Goal: Information Seeking & Learning: Learn about a topic

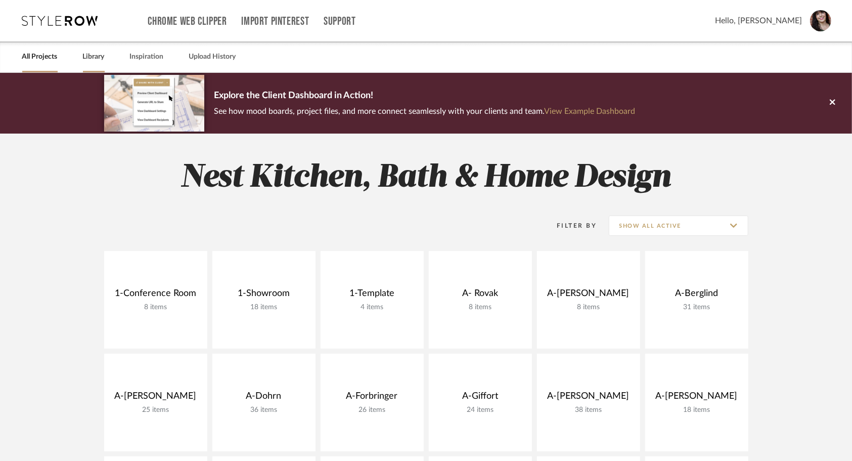
click at [98, 55] on link "Library" at bounding box center [94, 57] width 22 height 14
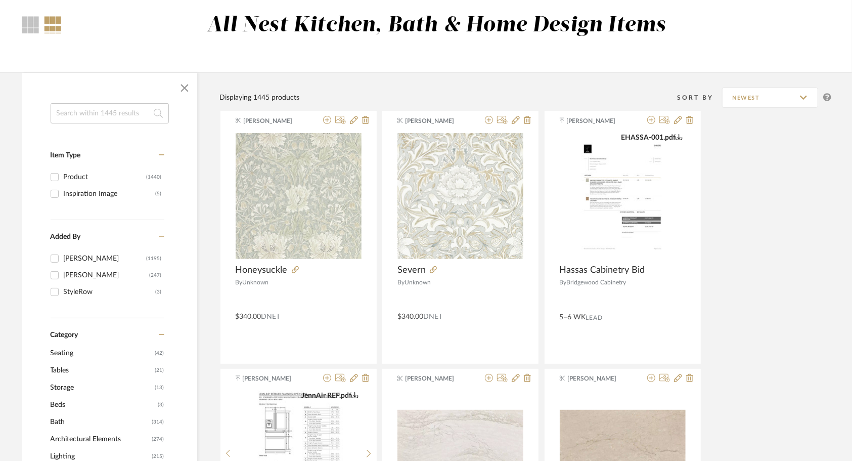
scroll to position [84, 0]
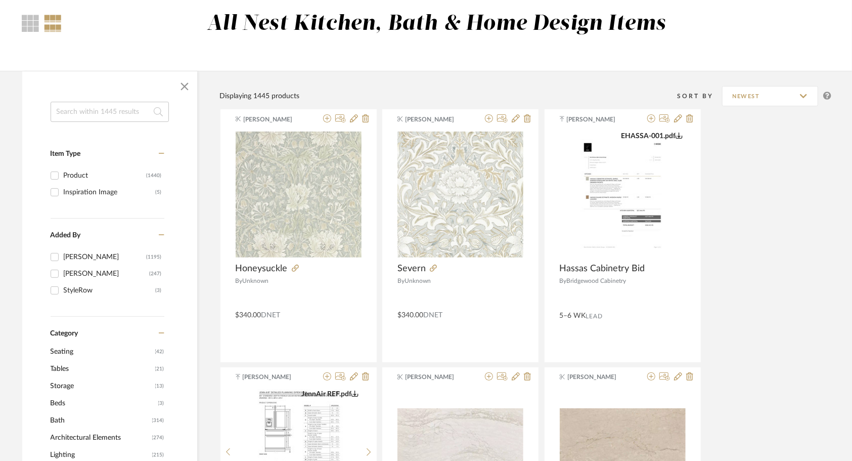
click at [88, 170] on div "Product" at bounding box center [105, 175] width 83 height 16
click at [63, 170] on input "Product (1440)" at bounding box center [55, 175] width 16 height 16
checkbox input "true"
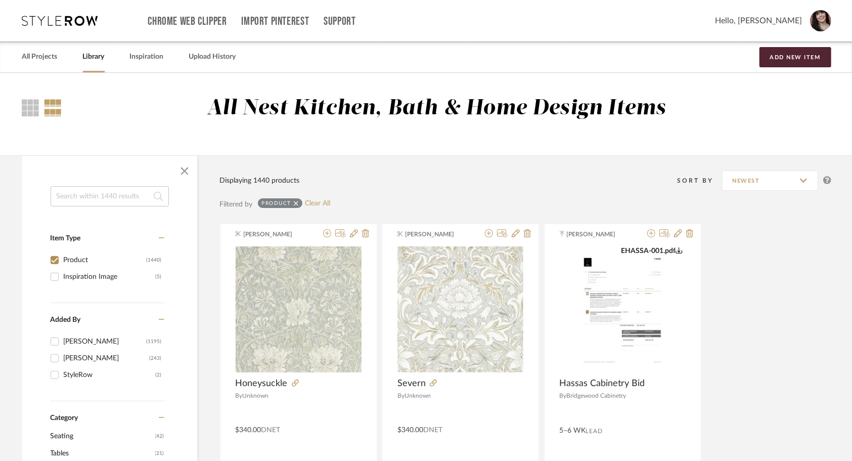
click at [135, 199] on input at bounding box center [110, 196] width 118 height 20
paste input "Item# TK3090HB"
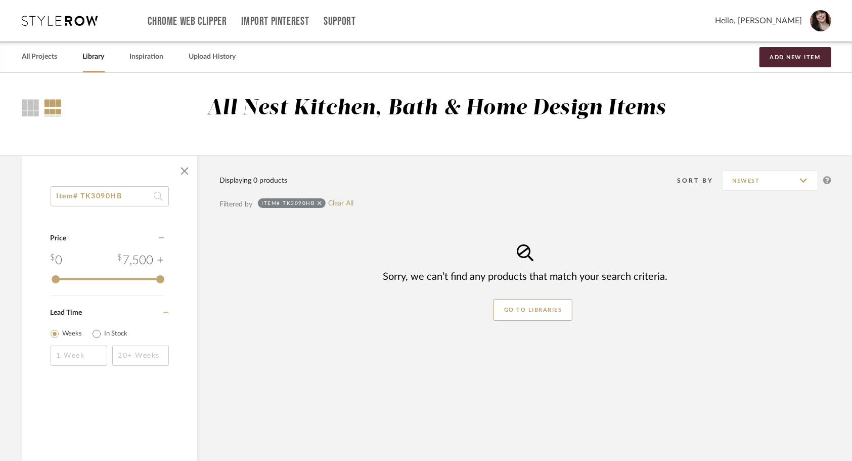
drag, startPoint x: 140, startPoint y: 199, endPoint x: 11, endPoint y: 200, distance: 128.4
click at [11, 200] on div "Item# TK3090HB Category Price 0 7,500 + 0 7500 Lead Time Weeks In Stock Display…" at bounding box center [426, 332] width 838 height 354
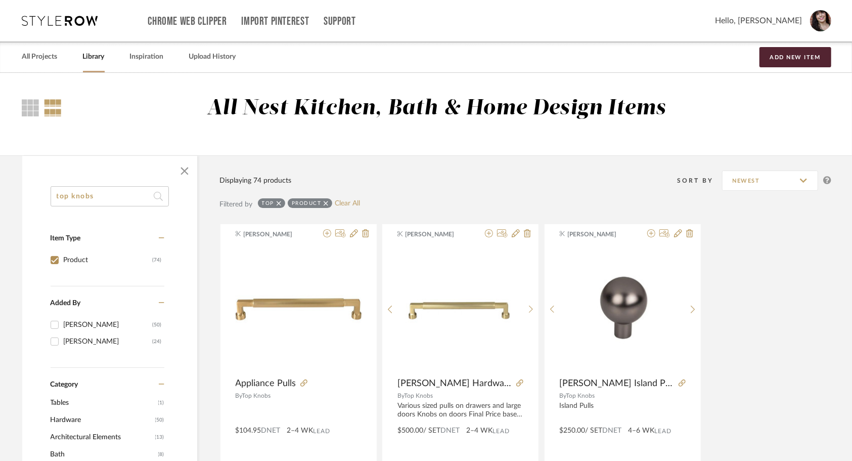
type input "top knobs"
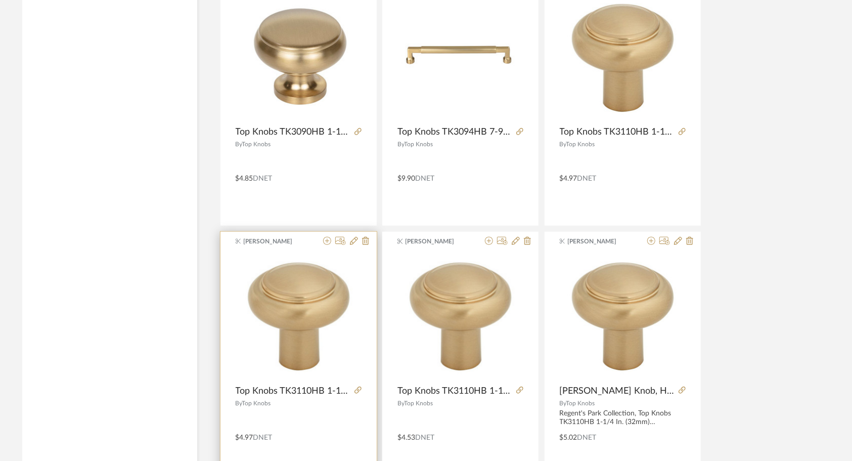
scroll to position [2830, 0]
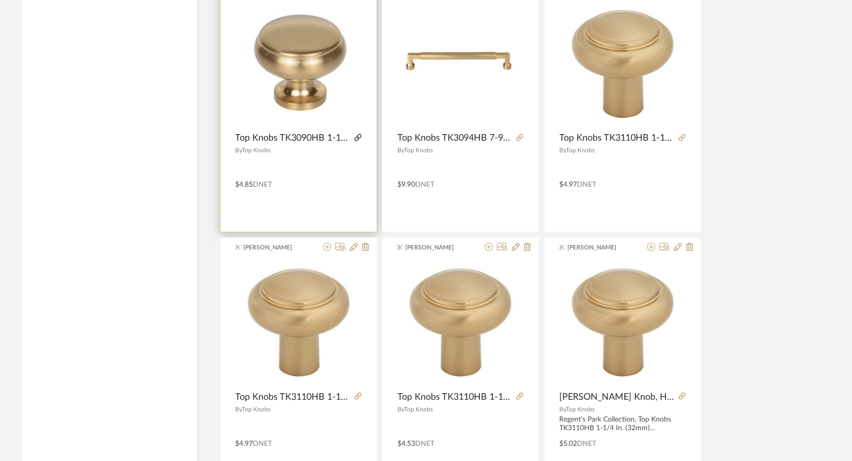
click at [358, 134] on icon at bounding box center [357, 137] width 7 height 7
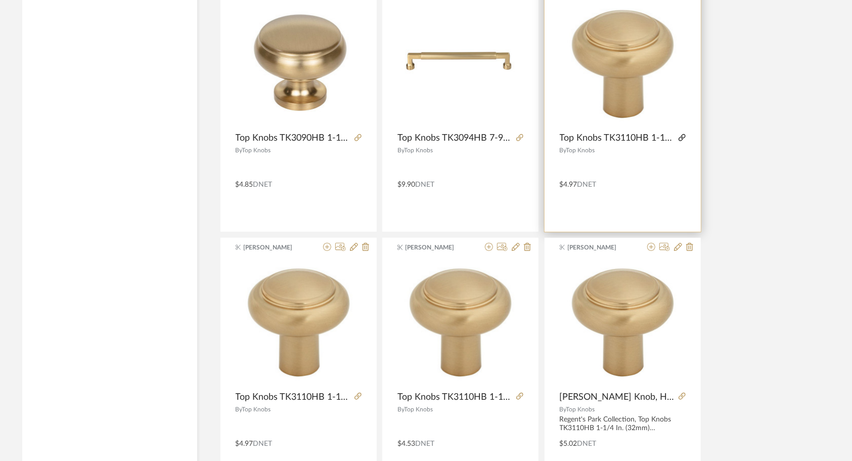
click at [682, 135] on icon at bounding box center [681, 137] width 7 height 7
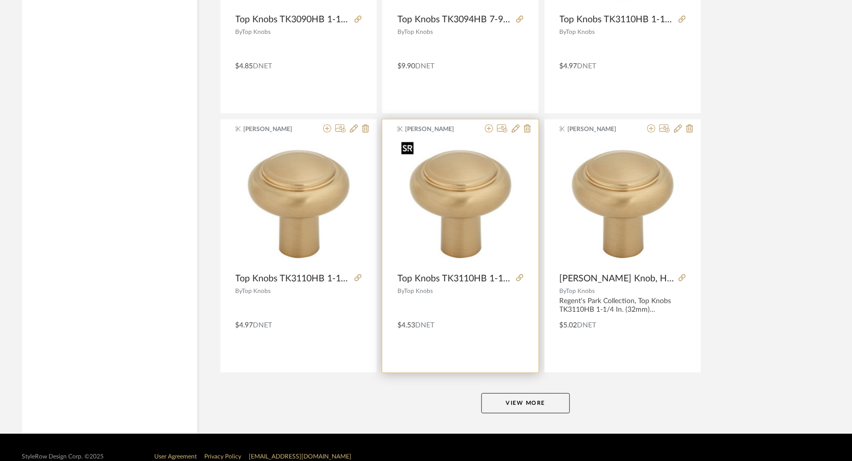
scroll to position [2963, 0]
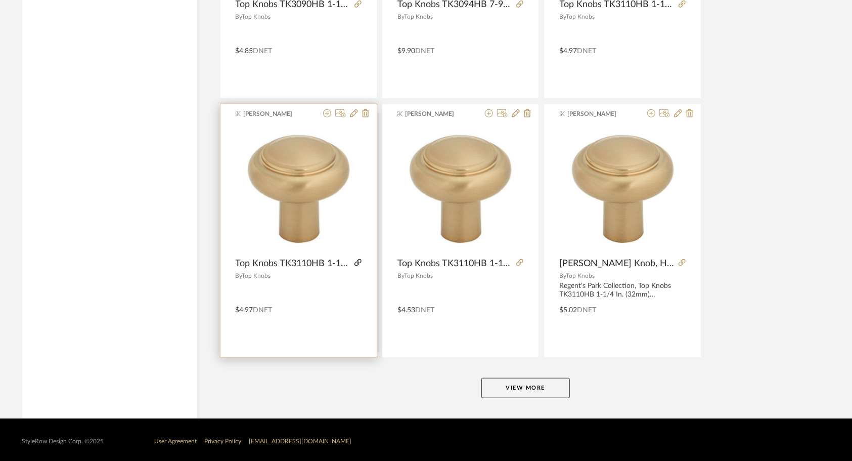
click at [357, 259] on icon at bounding box center [357, 262] width 7 height 7
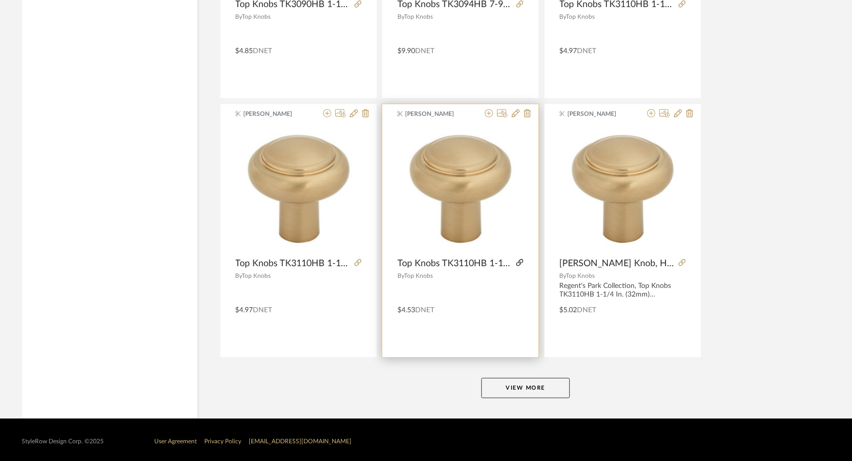
click at [519, 259] on icon at bounding box center [519, 262] width 7 height 7
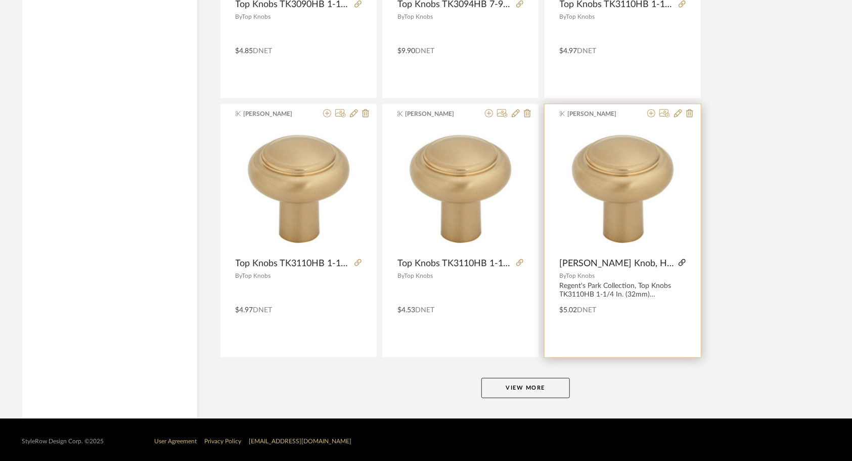
click at [681, 259] on icon at bounding box center [681, 262] width 7 height 7
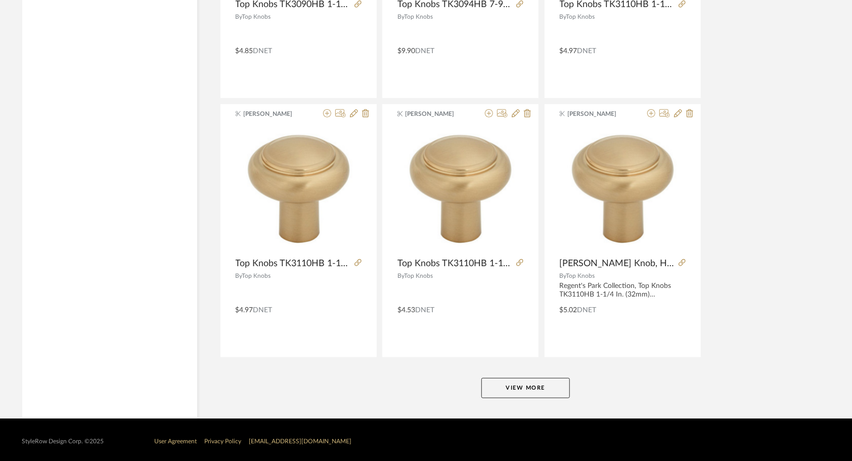
click at [521, 382] on button "View More" at bounding box center [525, 388] width 88 height 20
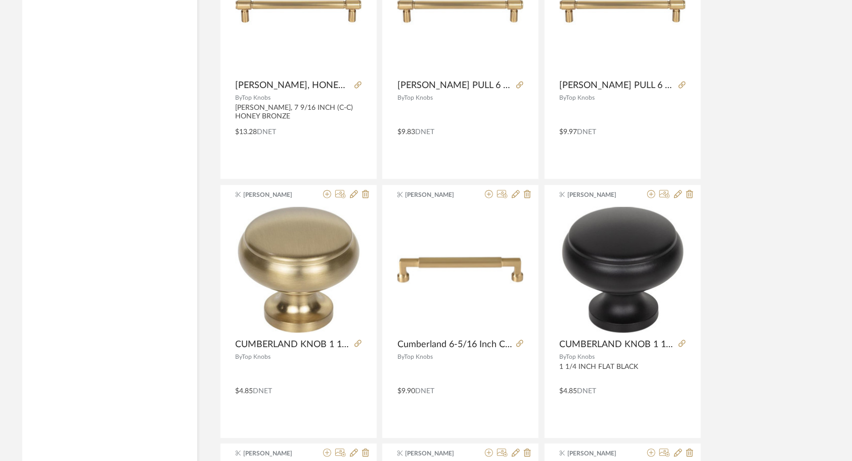
scroll to position [3438, 0]
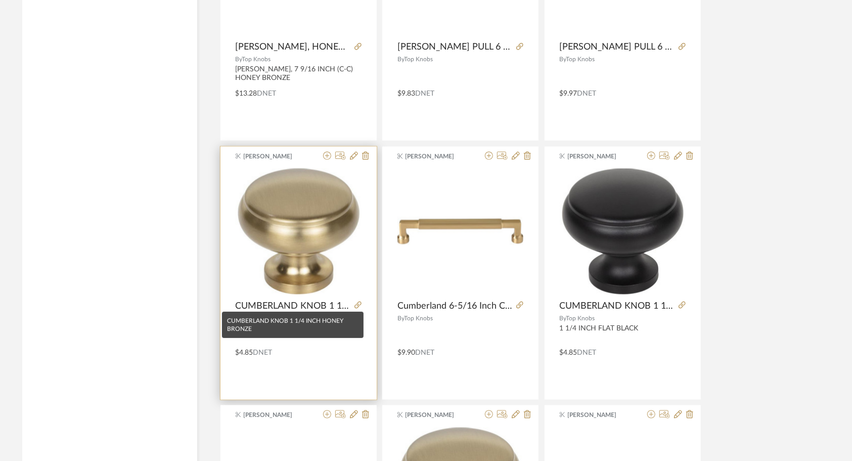
click at [312, 302] on span "CUMBERLAND KNOB 1 1/4 INCH HONEY BRONZE" at bounding box center [293, 305] width 115 height 11
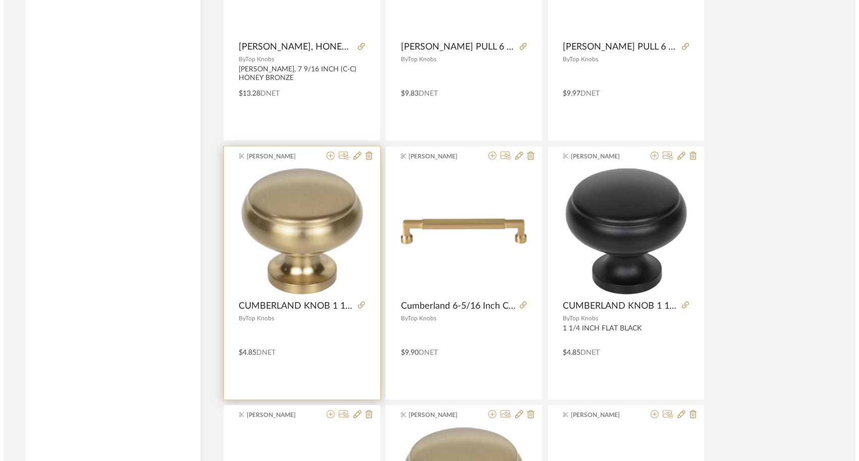
scroll to position [0, 0]
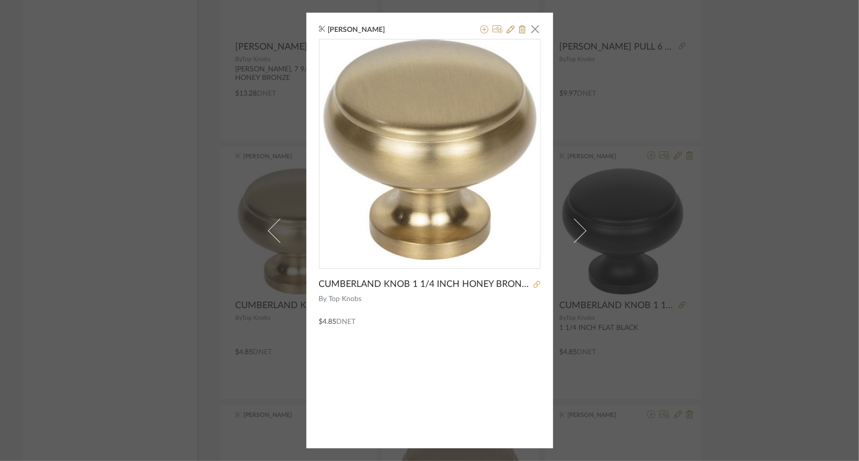
click at [533, 282] on icon at bounding box center [536, 284] width 7 height 7
click at [532, 28] on span "button" at bounding box center [535, 29] width 20 height 20
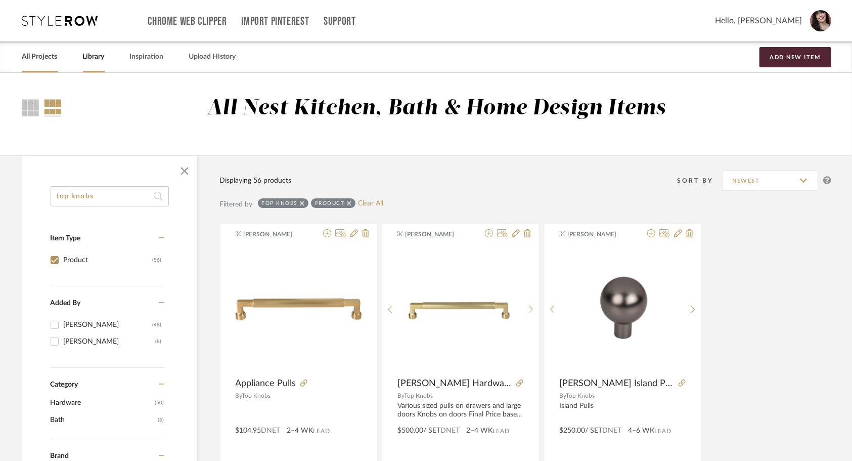
click at [49, 63] on link "All Projects" at bounding box center [39, 57] width 35 height 14
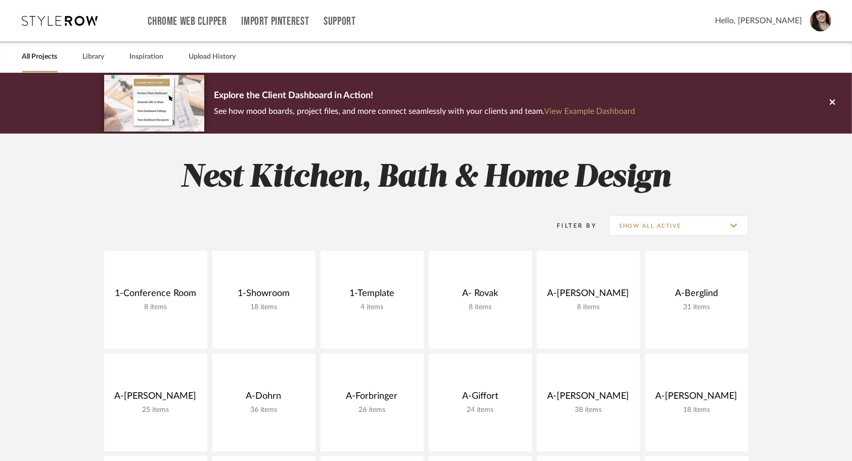
scroll to position [9, 0]
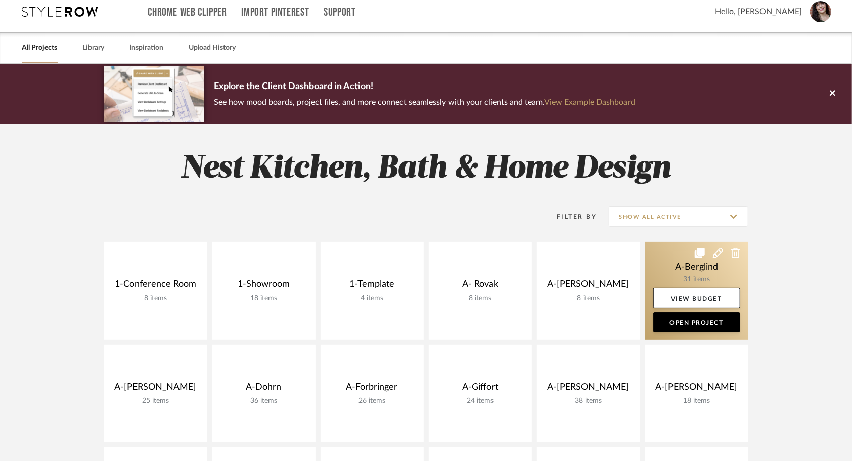
click at [699, 274] on link at bounding box center [696, 291] width 103 height 98
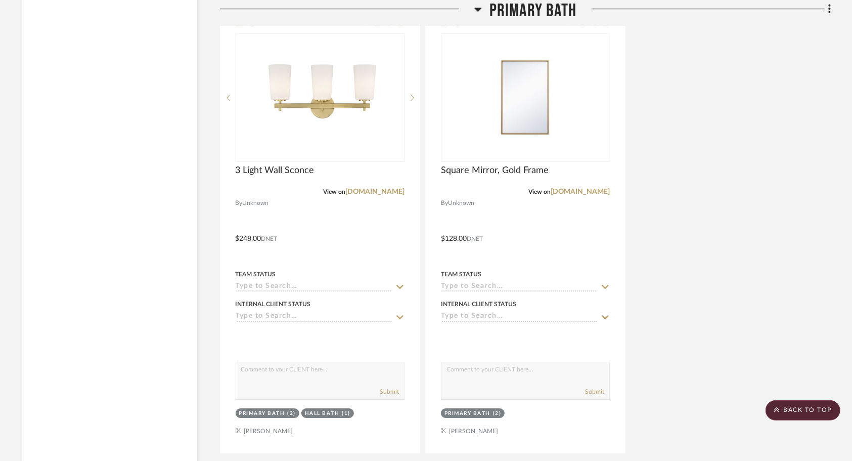
scroll to position [2109, 0]
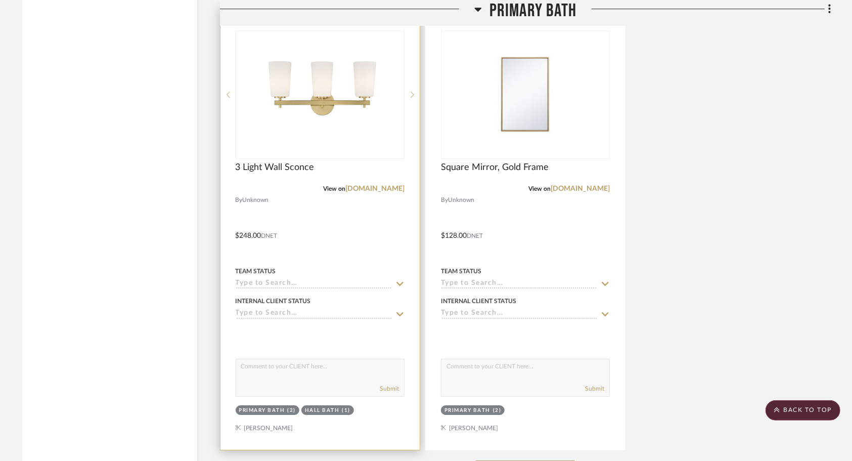
click at [365, 199] on div at bounding box center [319, 228] width 199 height 442
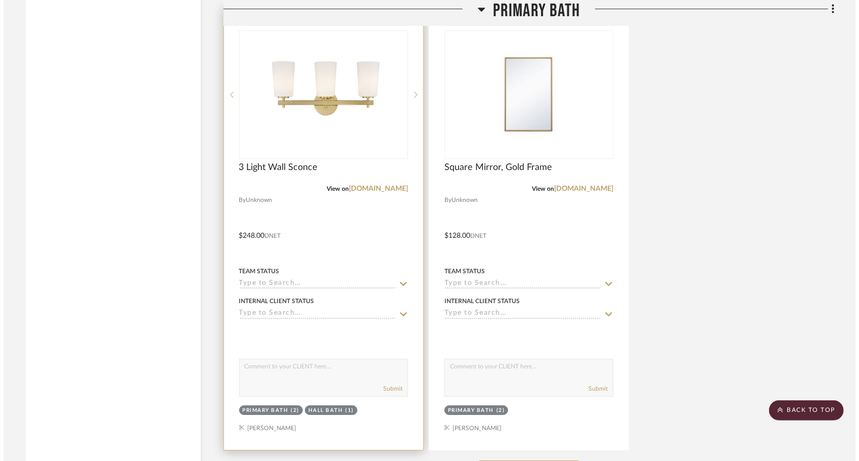
scroll to position [0, 0]
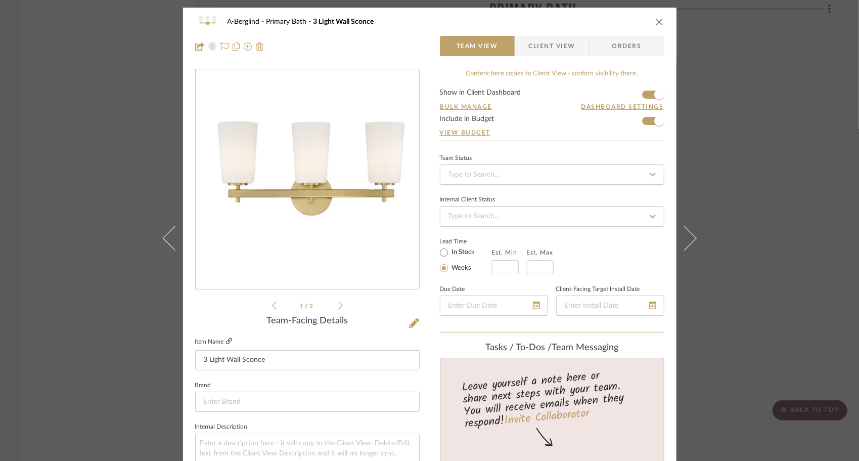
click at [226, 339] on icon at bounding box center [229, 341] width 6 height 6
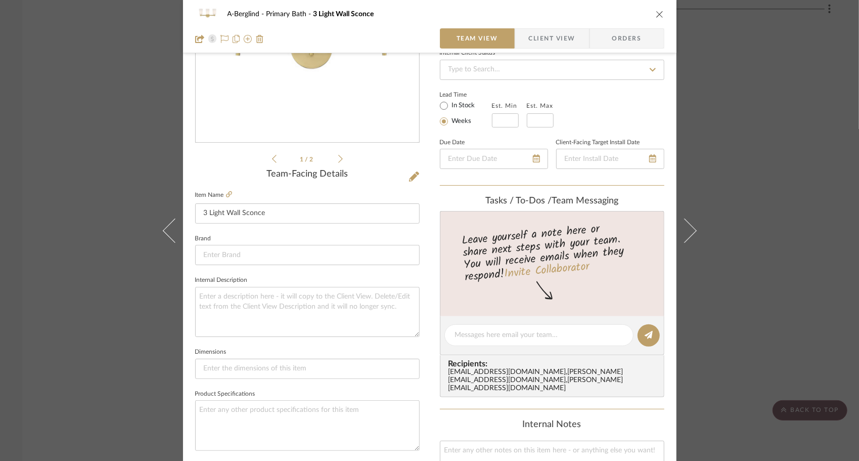
scroll to position [126, 0]
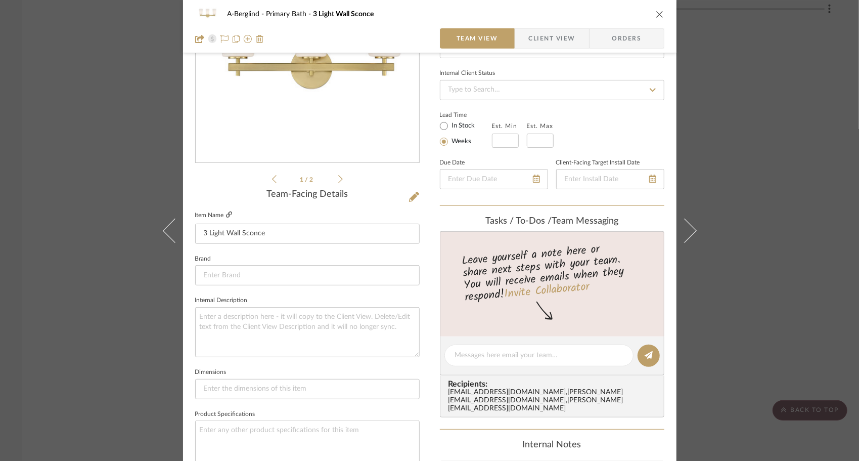
click at [226, 214] on icon at bounding box center [229, 214] width 6 height 6
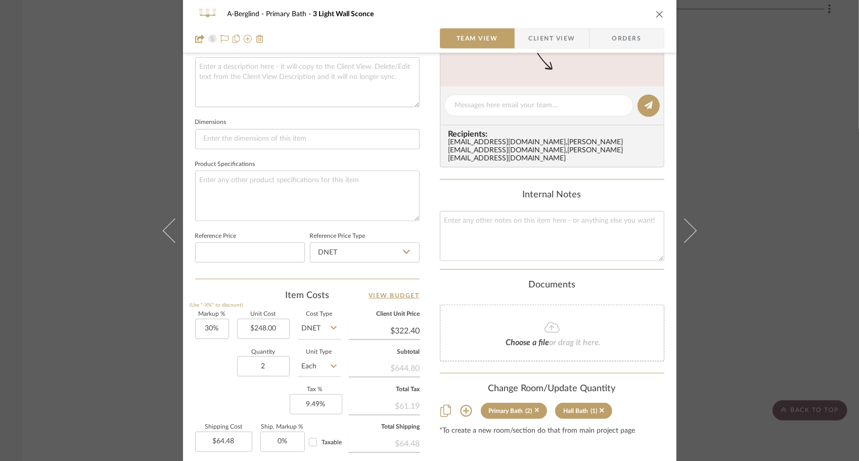
scroll to position [377, 0]
click at [656, 17] on icon "close" at bounding box center [660, 14] width 8 height 8
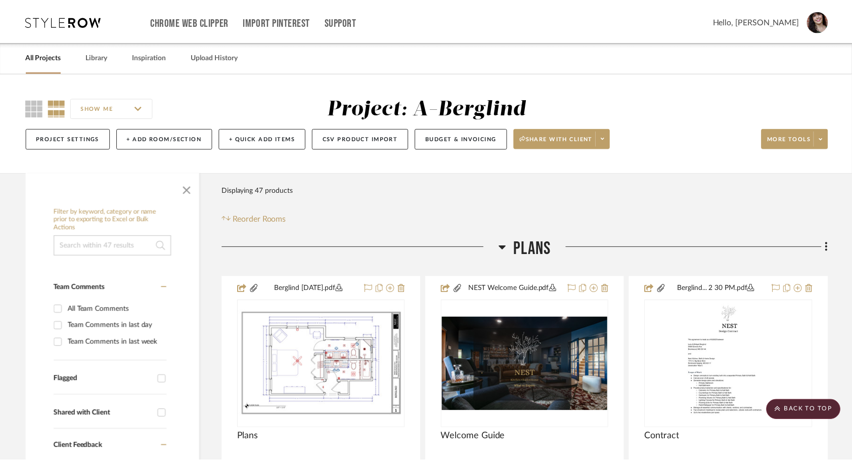
scroll to position [2109, 0]
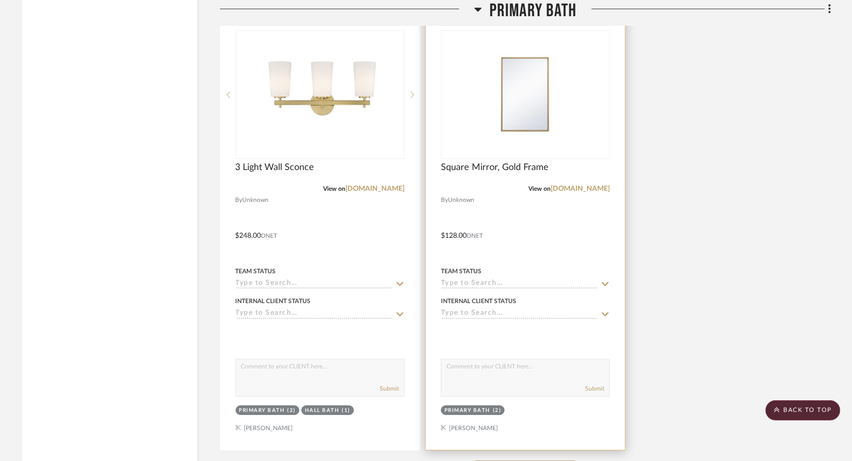
click at [562, 221] on div at bounding box center [525, 228] width 199 height 442
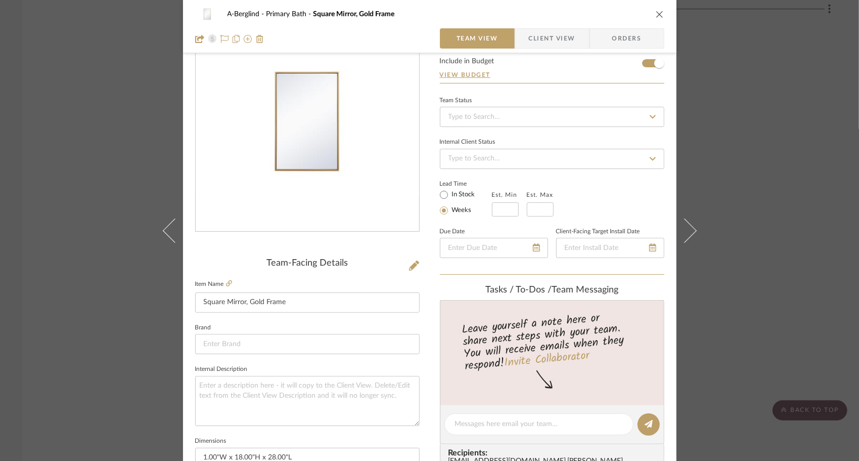
scroll to position [0, 0]
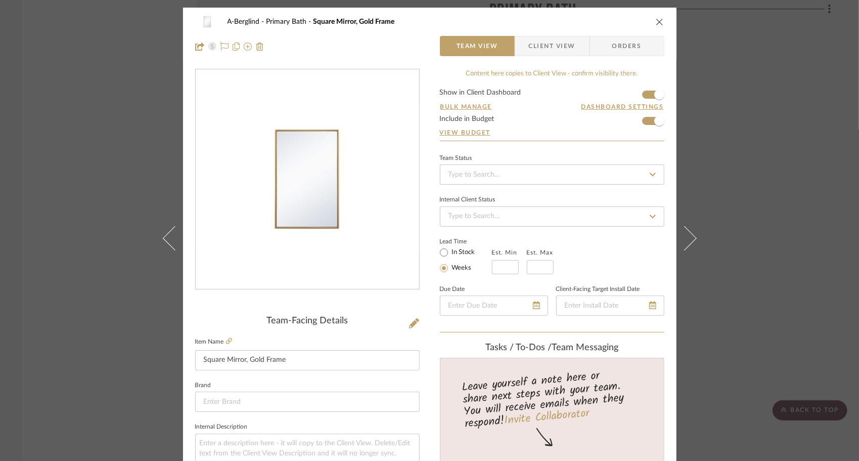
click at [649, 20] on div "A-Berglind Primary Bath Square Mirror, Gold Frame" at bounding box center [429, 22] width 469 height 20
click at [660, 23] on button "close" at bounding box center [659, 21] width 9 height 9
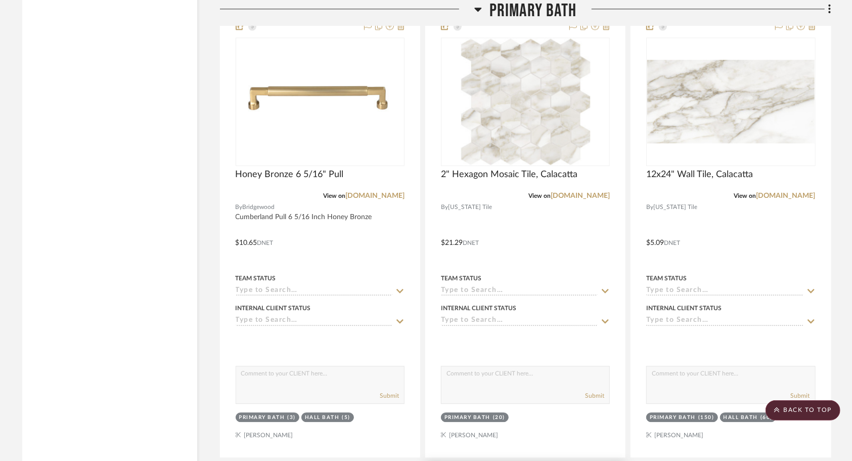
scroll to position [1653, 0]
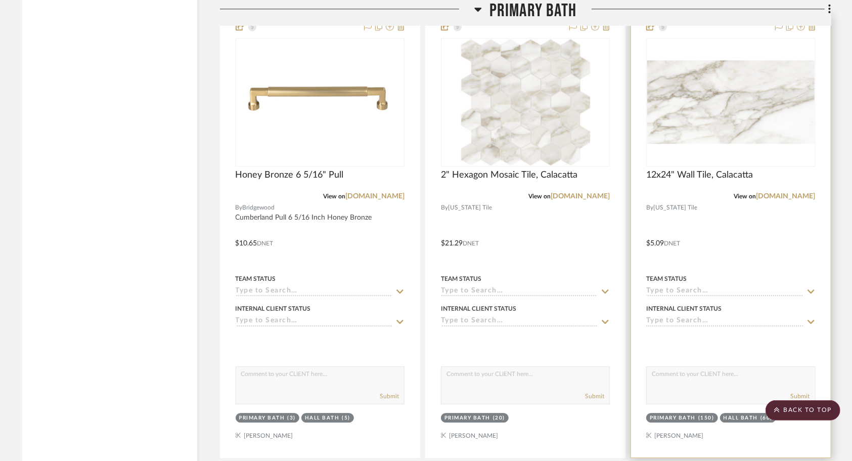
click at [729, 221] on div at bounding box center [730, 236] width 199 height 442
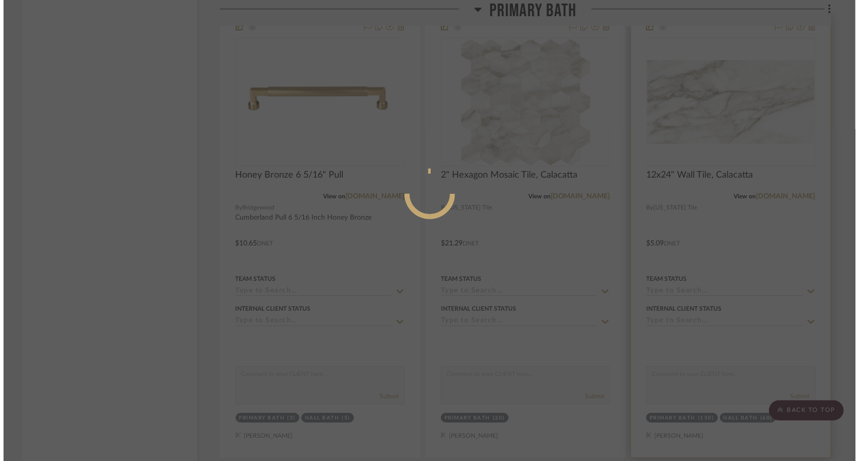
scroll to position [0, 0]
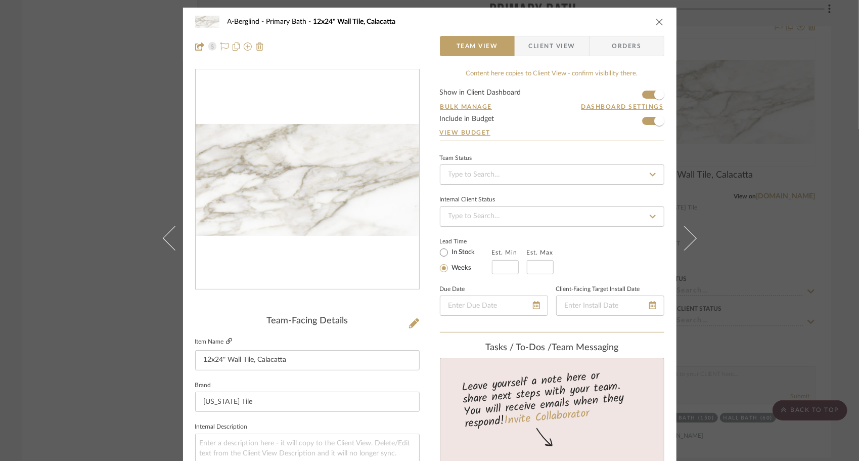
click at [228, 340] on icon at bounding box center [229, 341] width 6 height 6
click at [656, 24] on icon "close" at bounding box center [660, 22] width 8 height 8
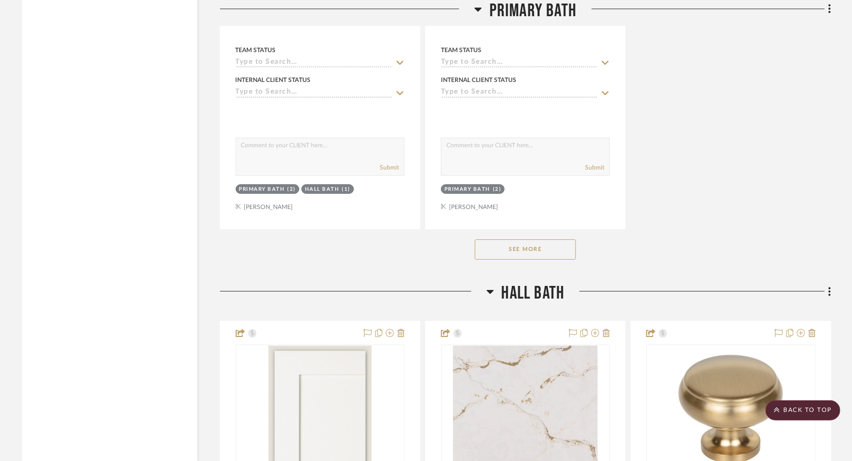
scroll to position [2402, 0]
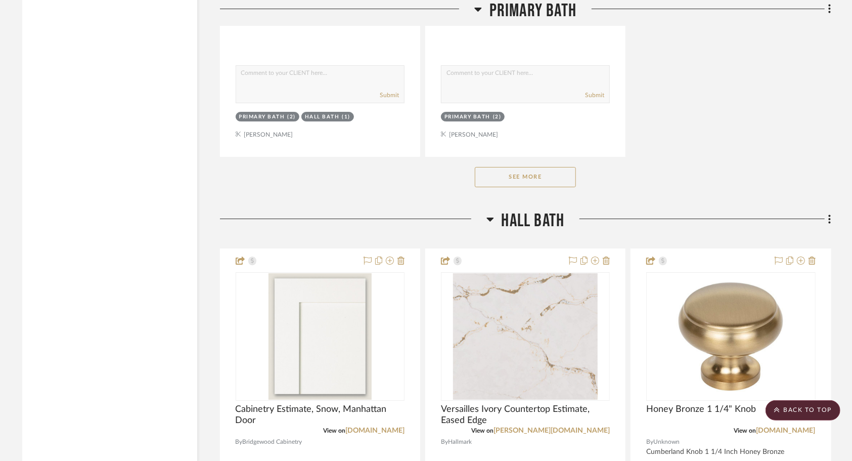
click at [562, 178] on button "See More" at bounding box center [525, 177] width 101 height 20
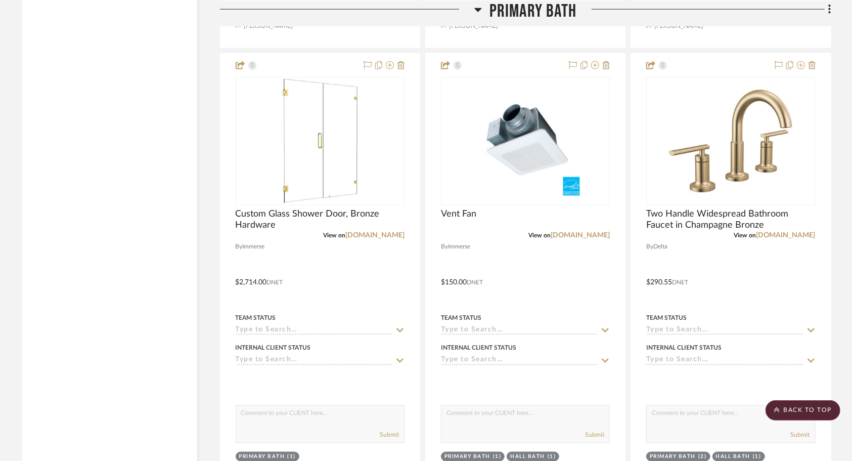
scroll to position [3408, 0]
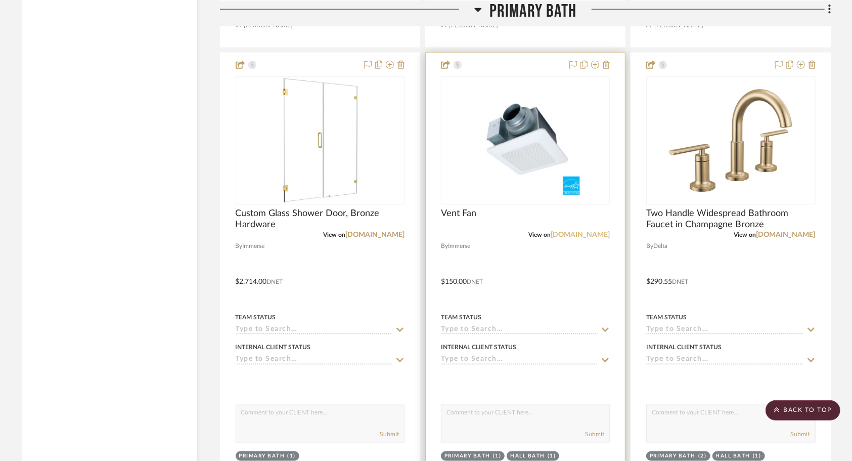
click at [582, 238] on link "[DOMAIN_NAME]" at bounding box center [580, 234] width 59 height 7
click at [554, 297] on div at bounding box center [525, 274] width 199 height 442
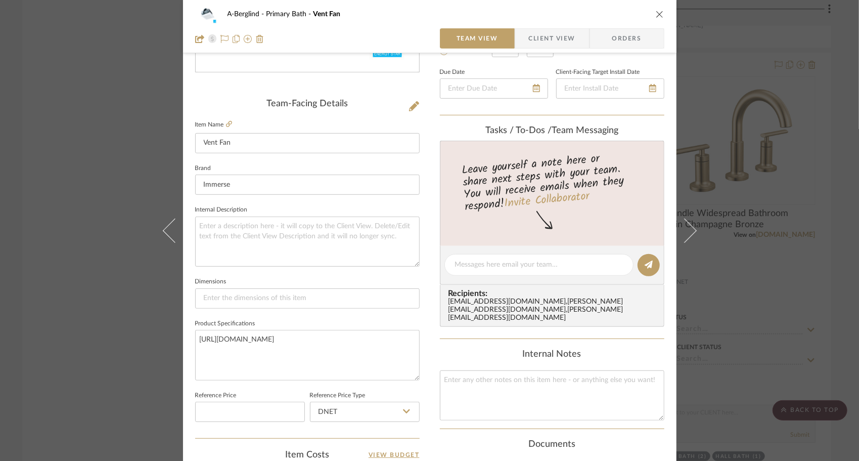
scroll to position [0, 0]
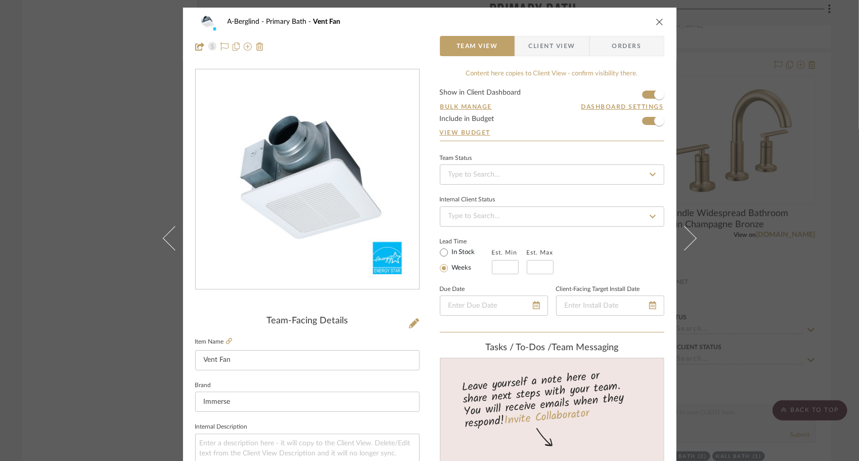
click at [656, 21] on icon "close" at bounding box center [660, 22] width 8 height 8
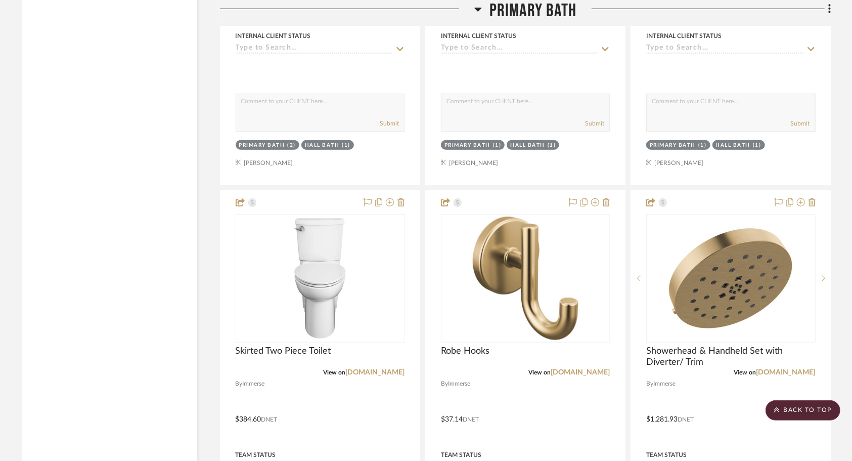
scroll to position [2821, 0]
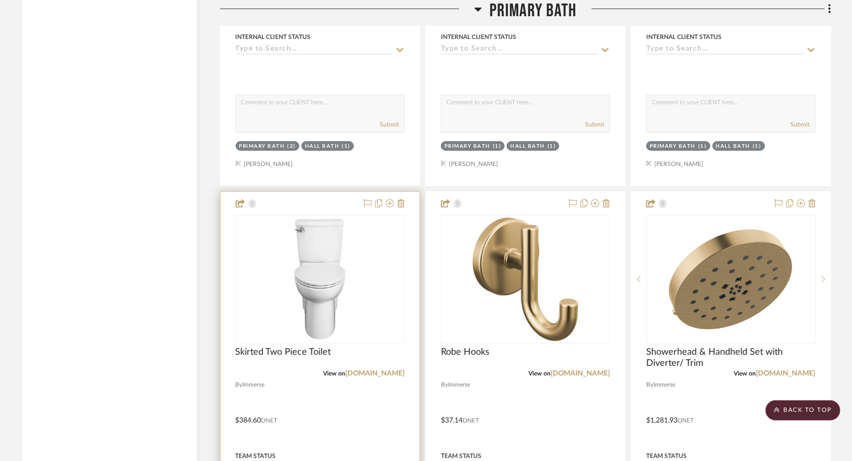
click at [362, 396] on div at bounding box center [319, 413] width 199 height 442
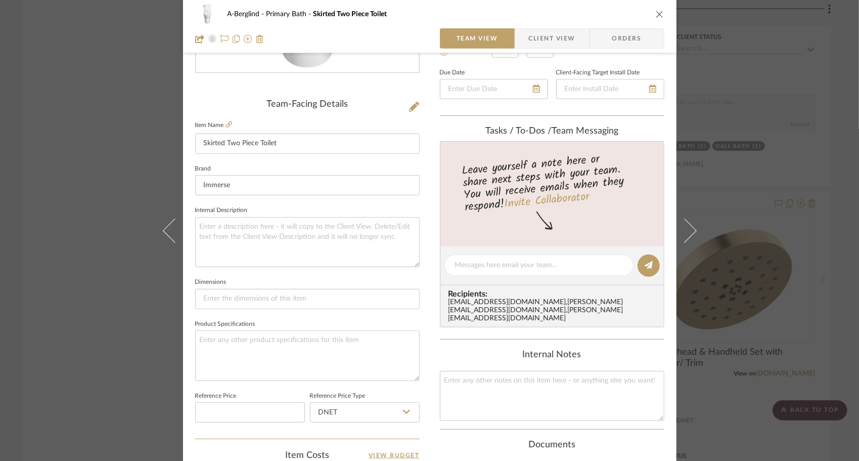
scroll to position [166, 0]
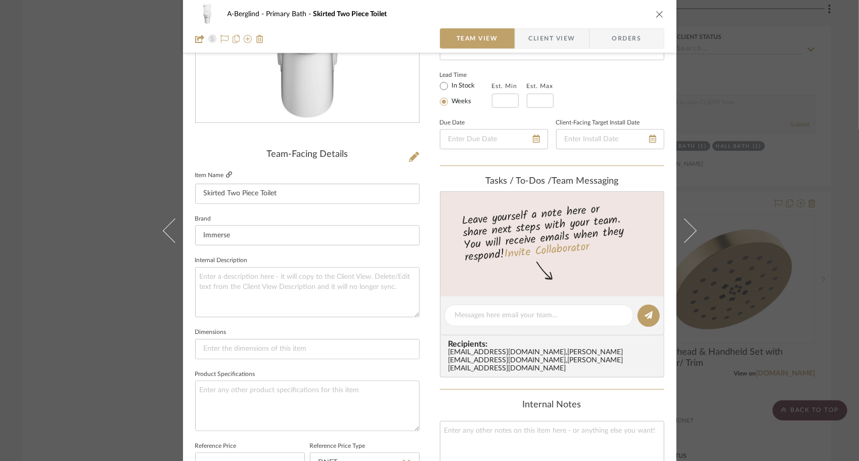
click at [226, 175] on icon at bounding box center [229, 174] width 6 height 6
click at [656, 17] on icon "close" at bounding box center [660, 14] width 8 height 8
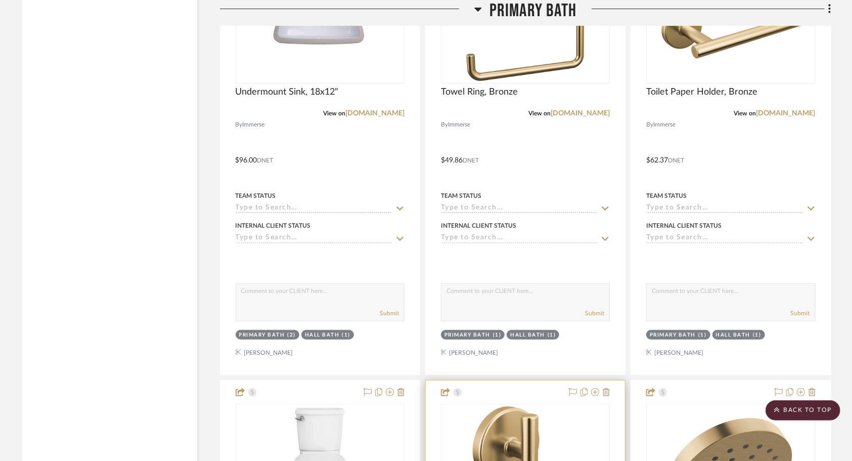
scroll to position [2521, 0]
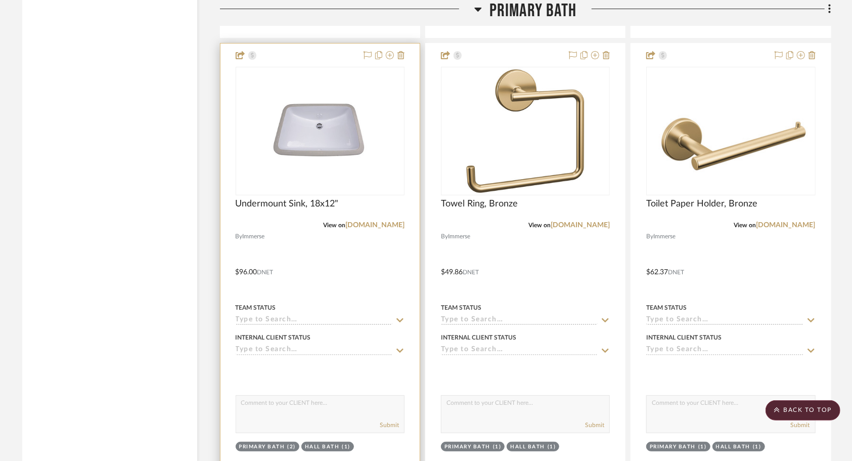
click at [368, 218] on div "Undermount Sink, 18x12"" at bounding box center [320, 209] width 169 height 22
click at [369, 226] on link "[DOMAIN_NAME]" at bounding box center [374, 224] width 59 height 7
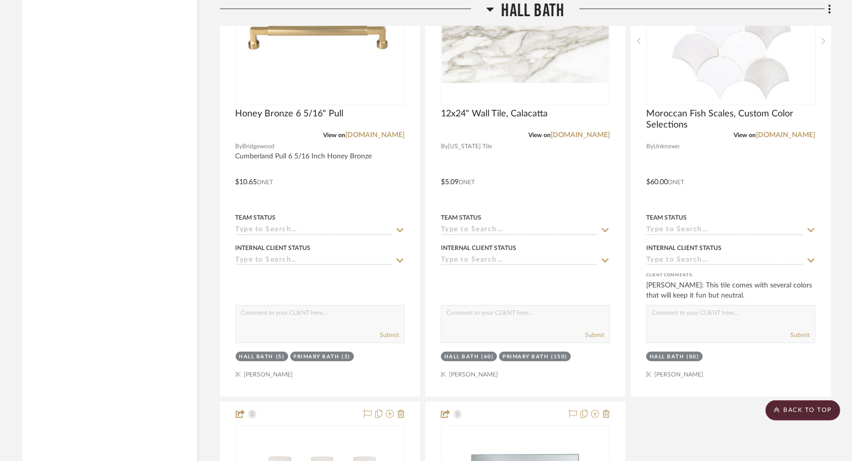
scroll to position [5385, 0]
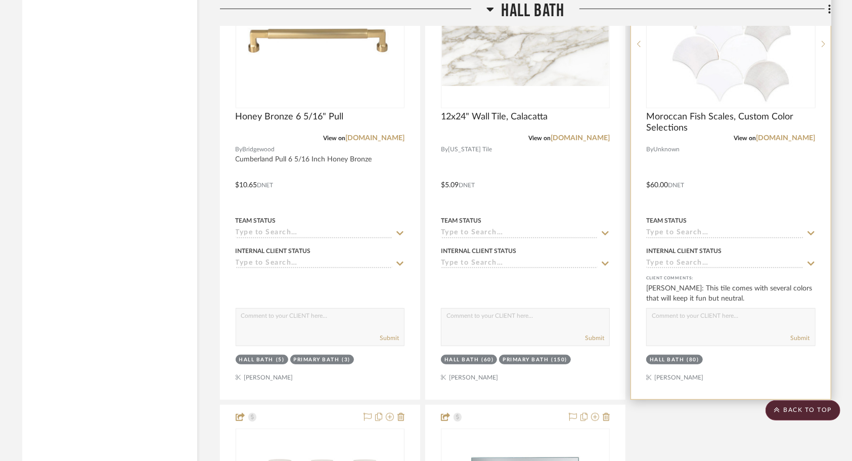
click at [743, 182] on div at bounding box center [730, 178] width 199 height 442
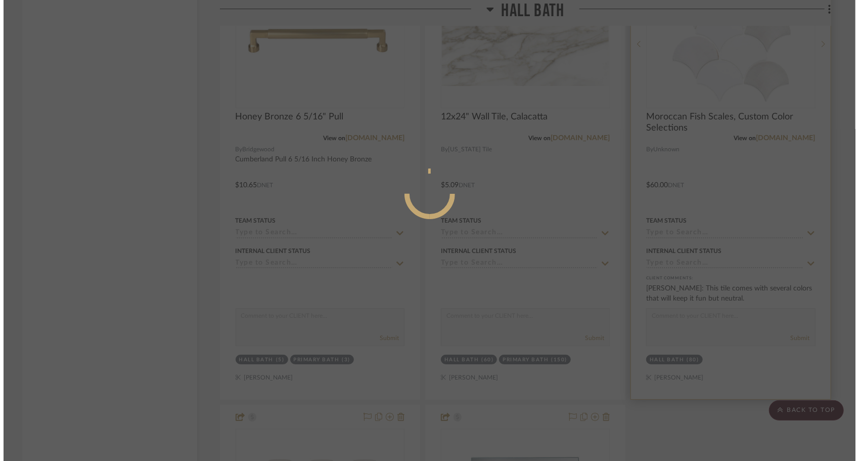
scroll to position [0, 0]
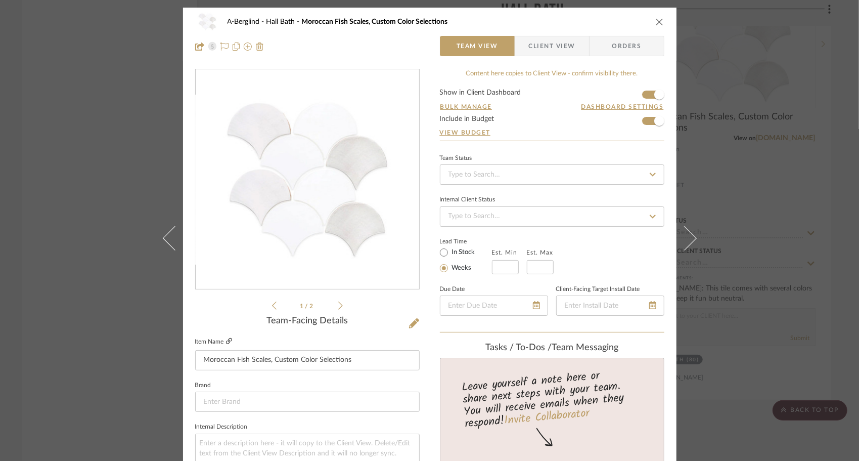
click at [227, 338] on icon at bounding box center [229, 341] width 6 height 6
click at [656, 22] on icon "close" at bounding box center [660, 22] width 8 height 8
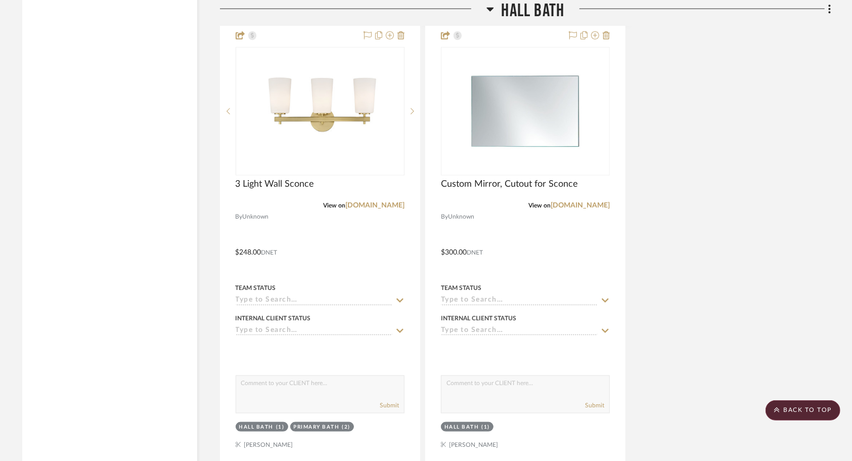
scroll to position [5884, 0]
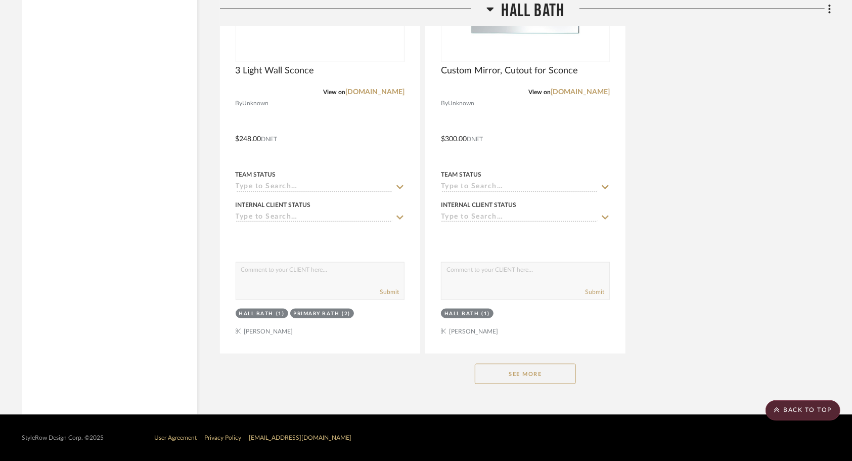
click at [562, 377] on button "See More" at bounding box center [525, 373] width 101 height 20
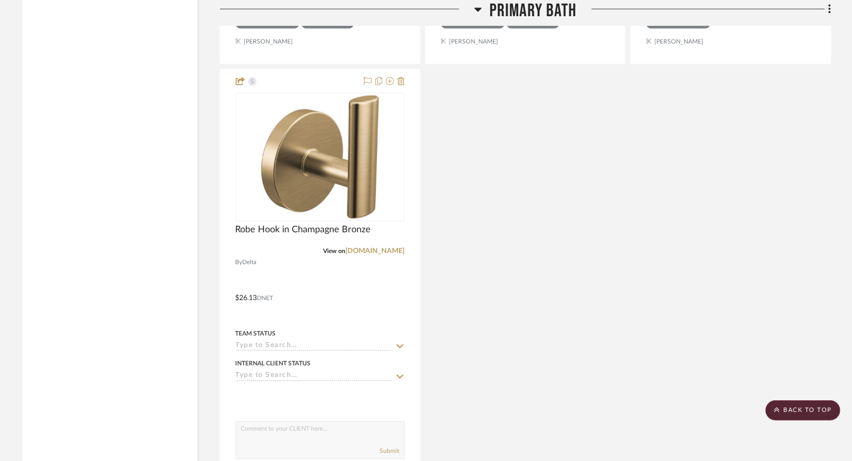
scroll to position [4481, 0]
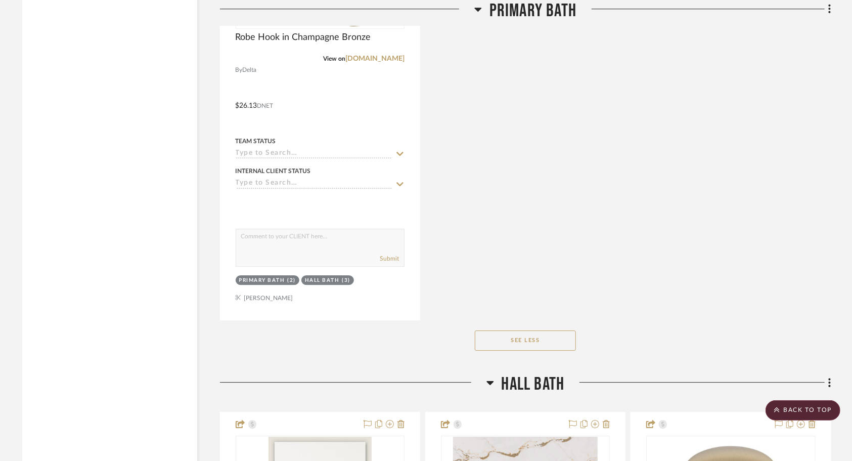
click at [559, 341] on button "See Less" at bounding box center [525, 340] width 101 height 20
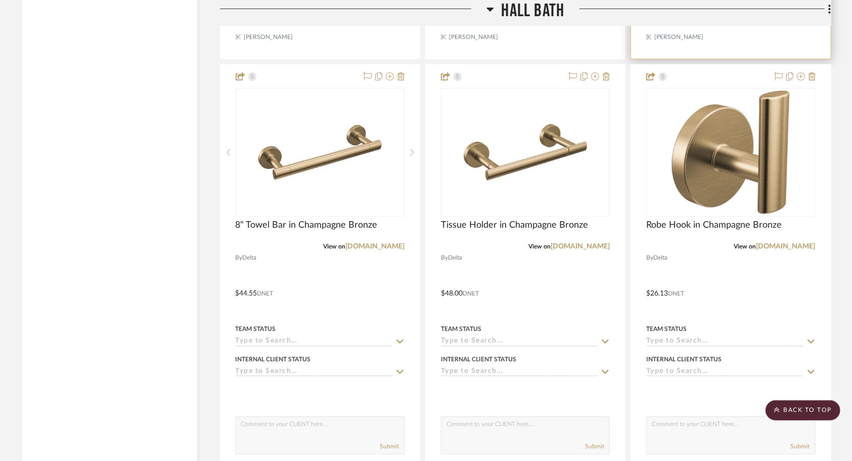
scroll to position [5278, 0]
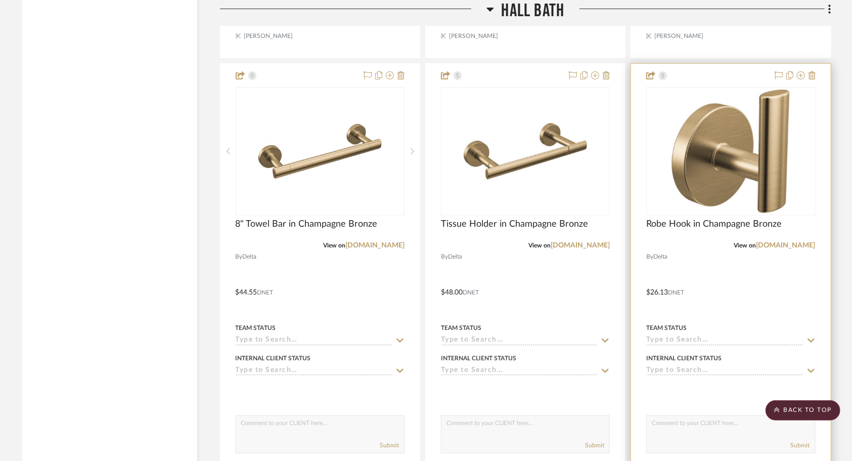
click at [743, 283] on div at bounding box center [730, 285] width 199 height 442
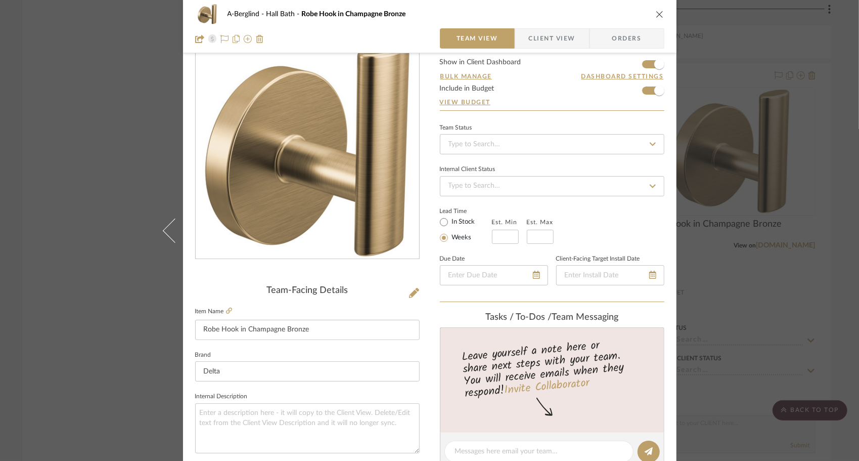
scroll to position [0, 0]
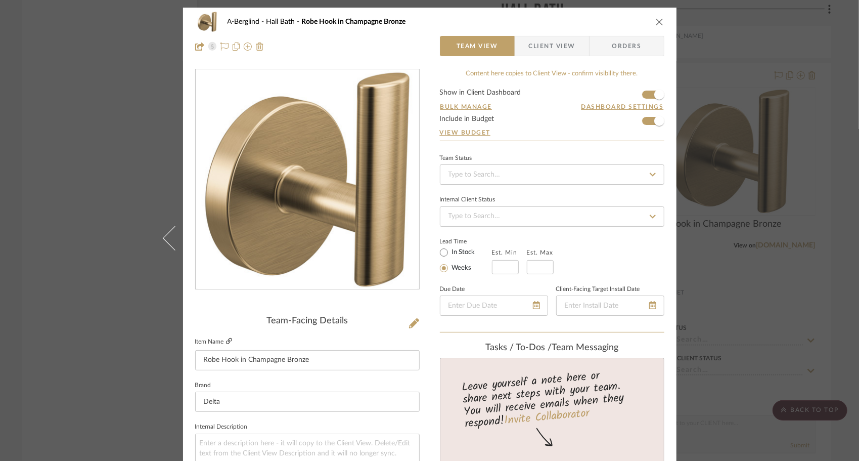
click at [227, 340] on icon at bounding box center [229, 341] width 6 height 6
click at [656, 24] on icon "close" at bounding box center [660, 22] width 8 height 8
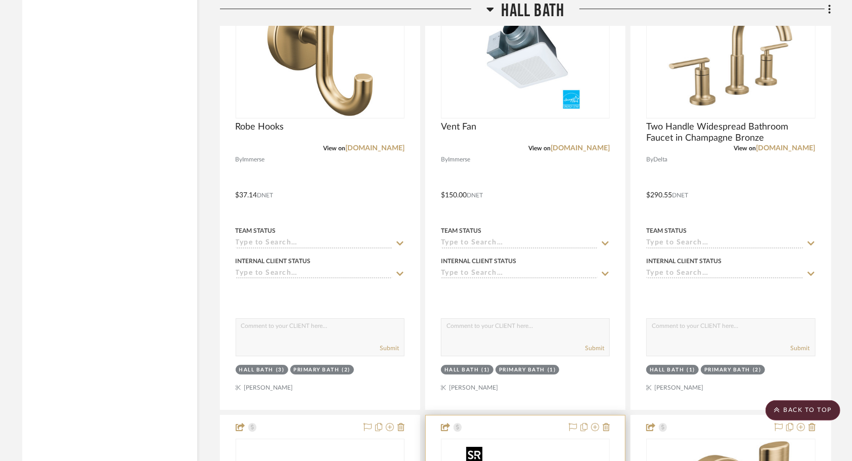
scroll to position [4813, 0]
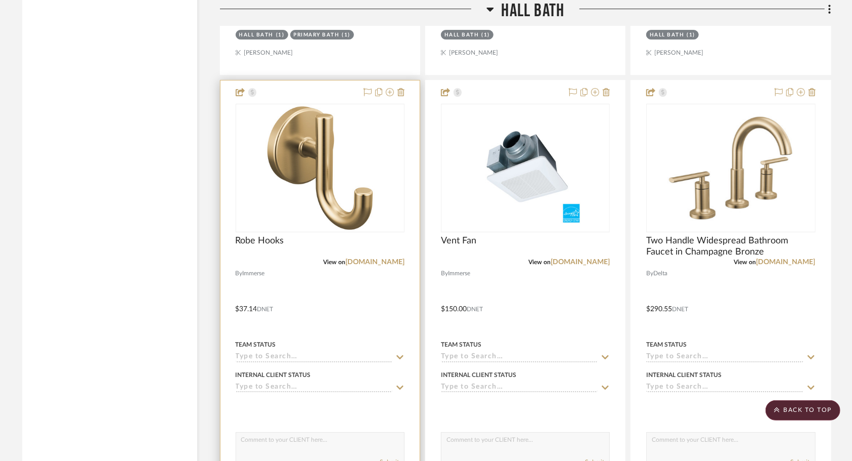
click at [339, 288] on div at bounding box center [319, 301] width 199 height 442
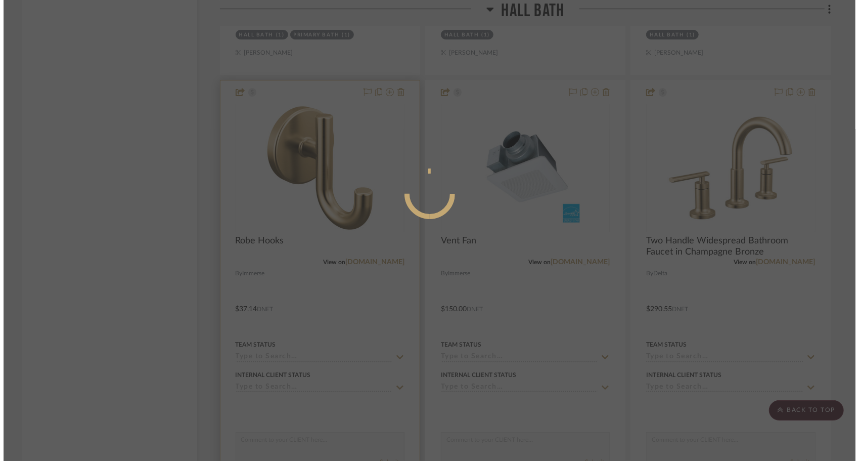
scroll to position [0, 0]
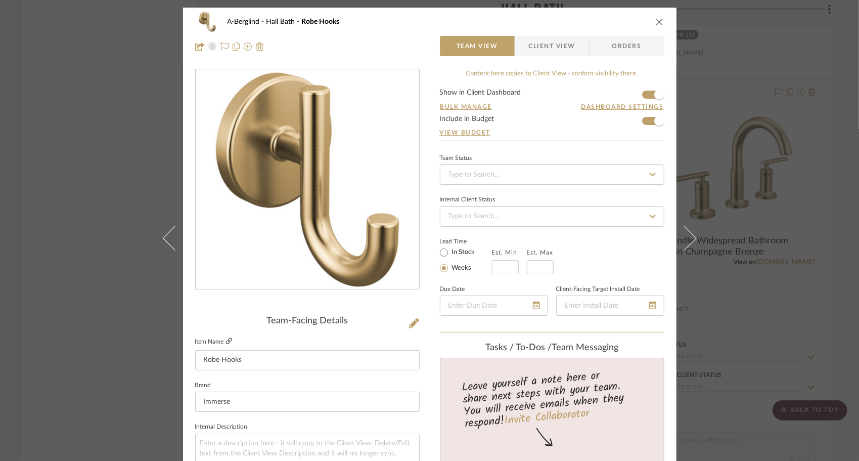
click at [226, 342] on icon at bounding box center [229, 341] width 6 height 6
click at [656, 22] on icon "close" at bounding box center [660, 22] width 8 height 8
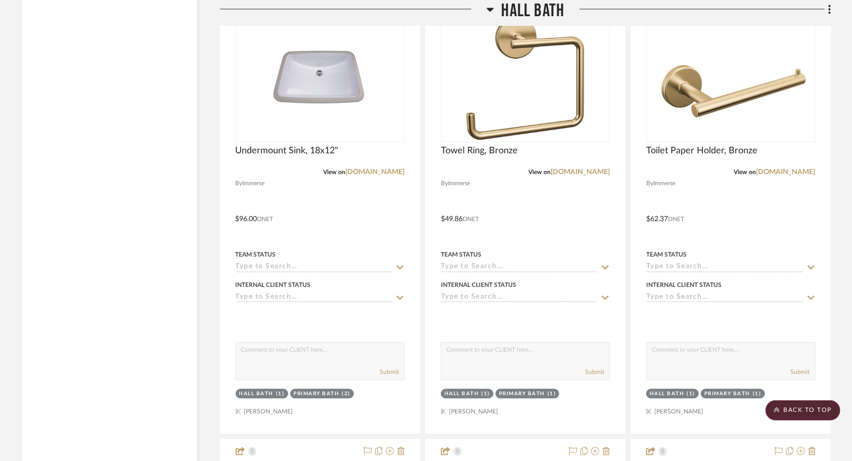
scroll to position [4005, 0]
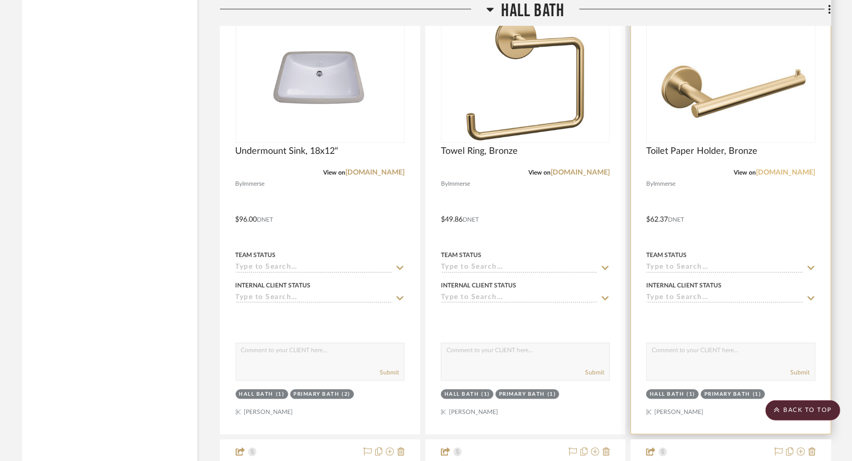
click at [774, 175] on link "[DOMAIN_NAME]" at bounding box center [785, 172] width 59 height 7
